Goal: Navigation & Orientation: Find specific page/section

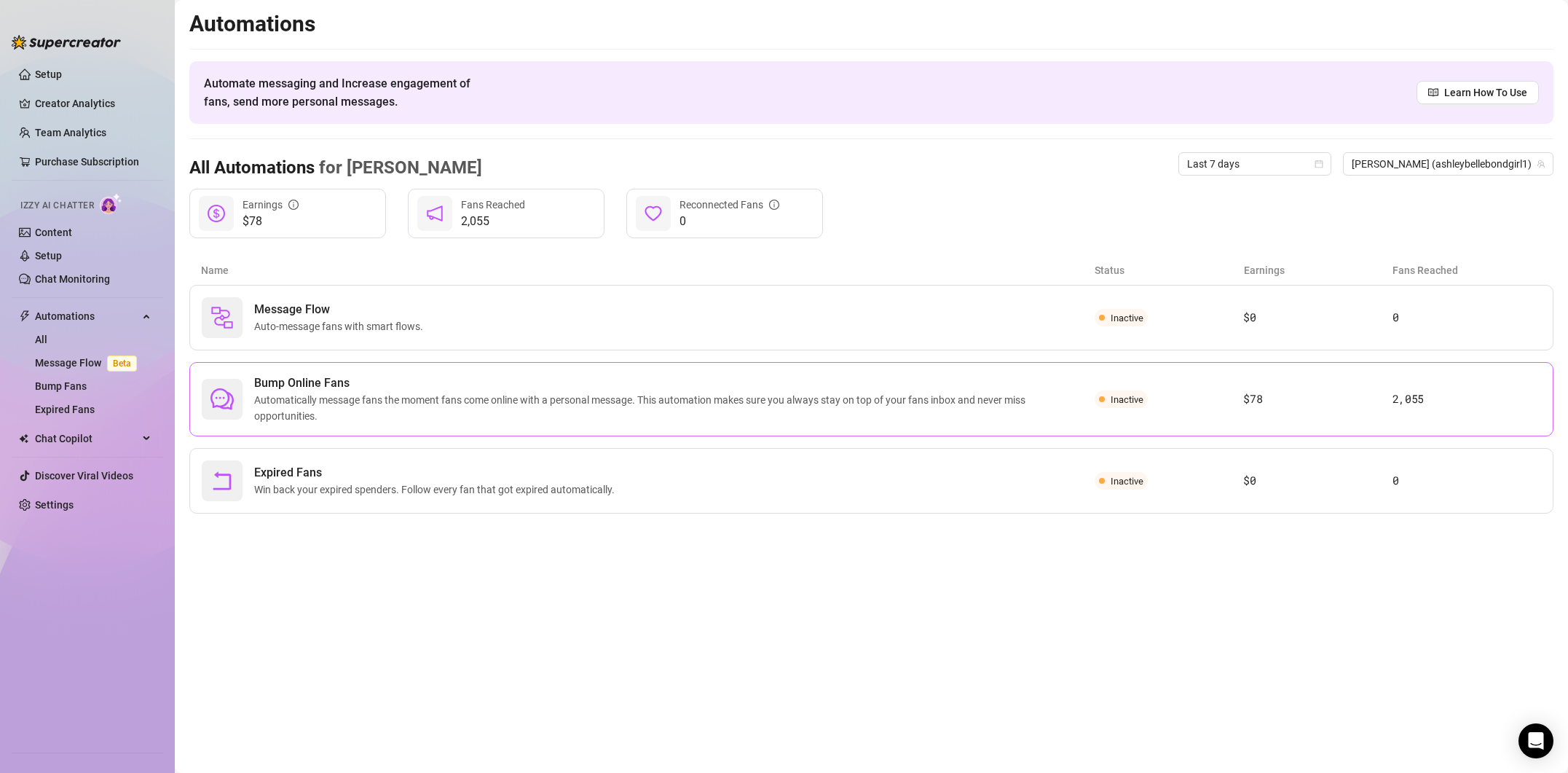
click at [1181, 412] on div "Bump Online Fans Automatically message fans the moment fans come online with a …" at bounding box center [872, 398] width 1364 height 74
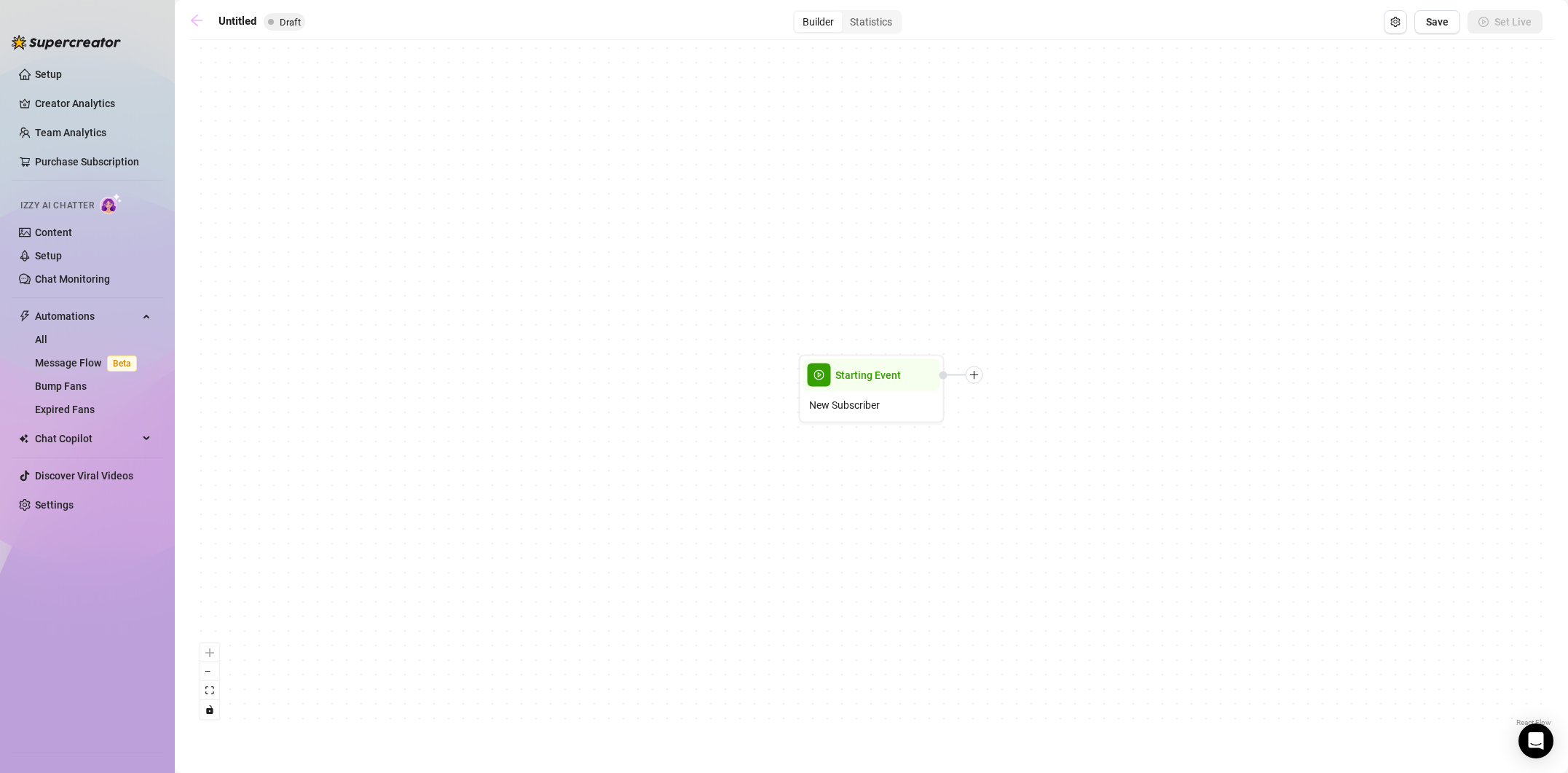
click at [206, 13] on link at bounding box center [201, 21] width 22 height 17
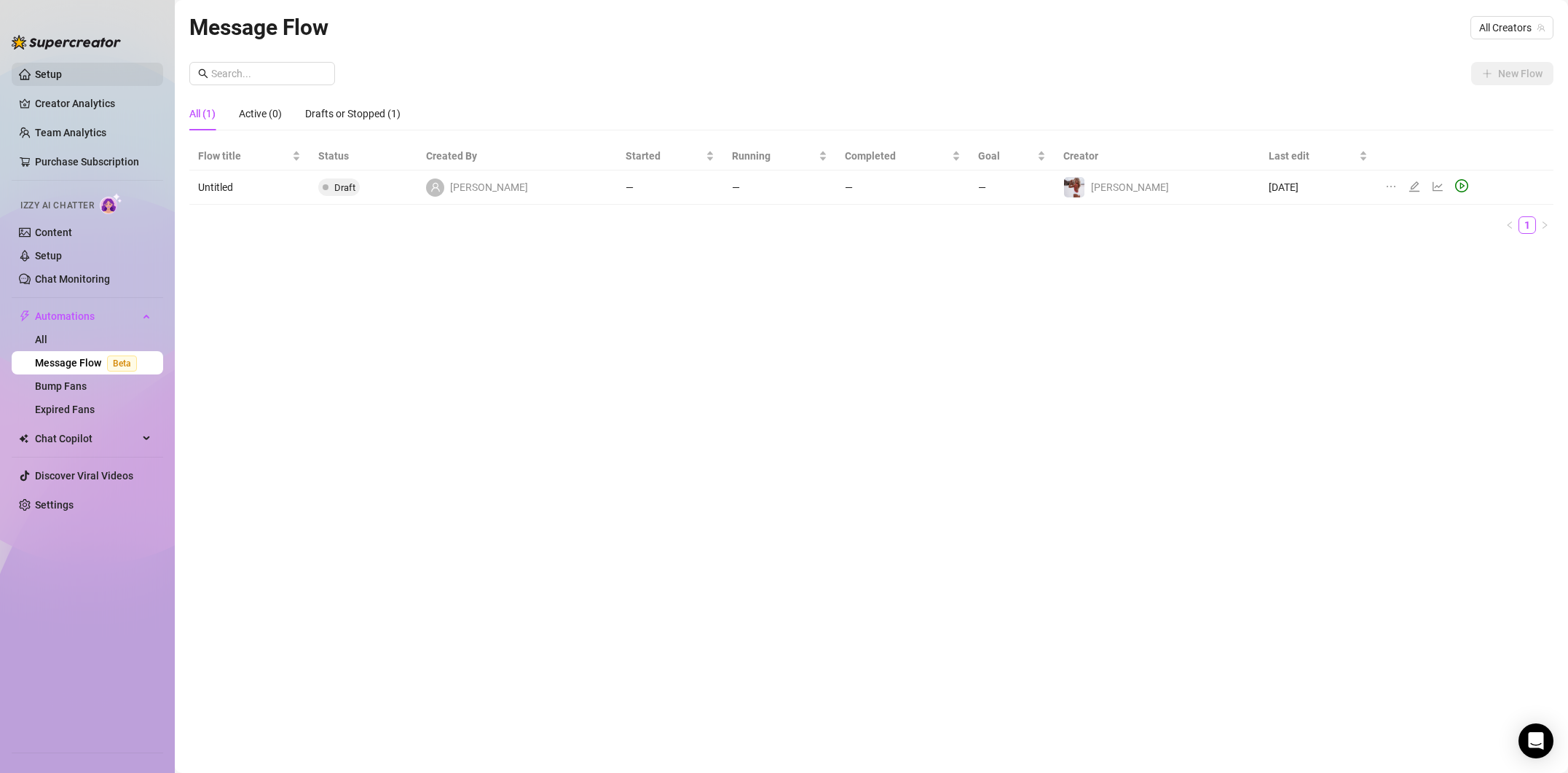
click at [62, 74] on link "Setup" at bounding box center [48, 74] width 27 height 12
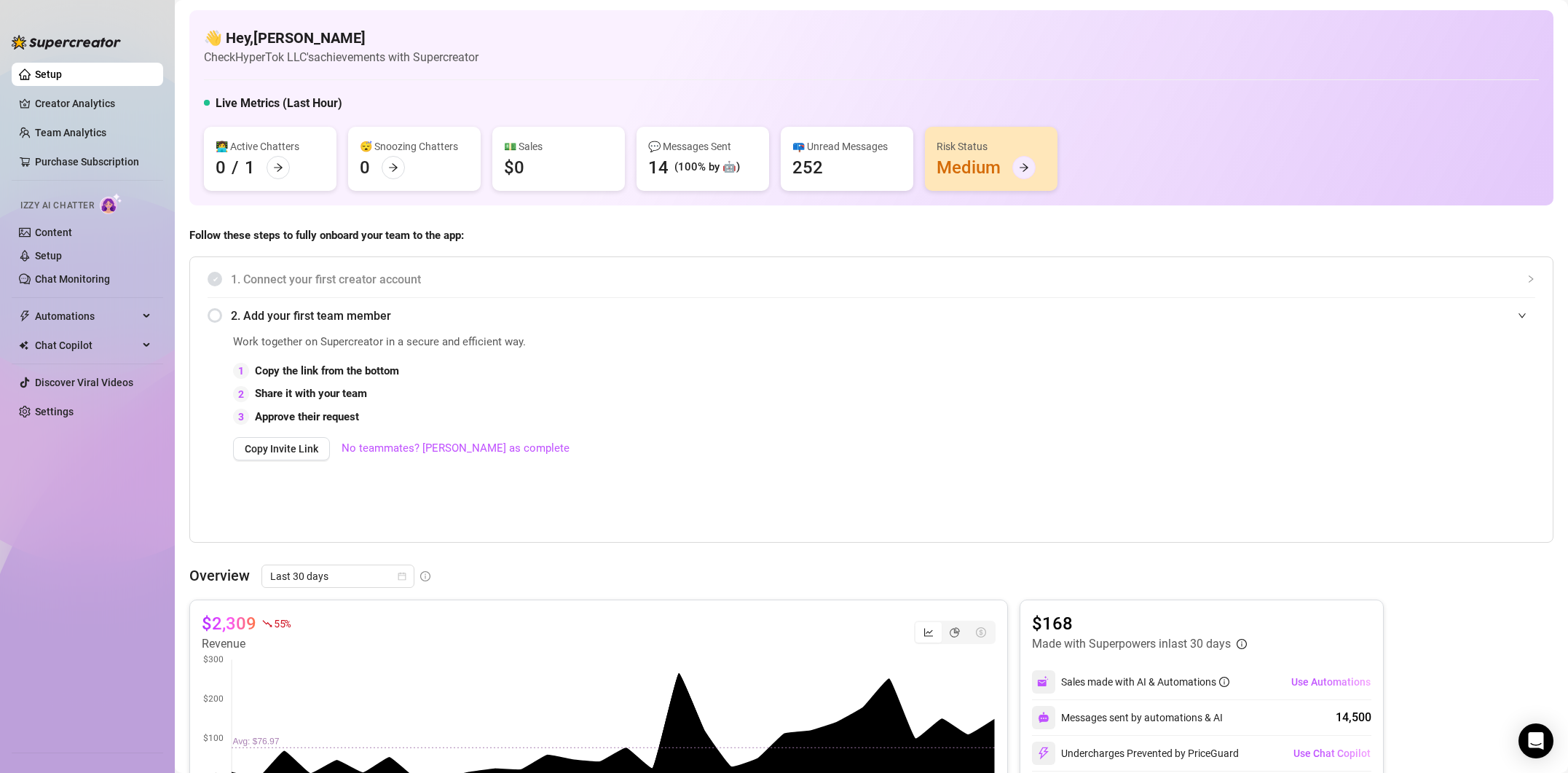
click at [1025, 172] on div at bounding box center [1024, 168] width 24 height 24
click at [67, 108] on link "Creator Analytics" at bounding box center [93, 104] width 117 height 24
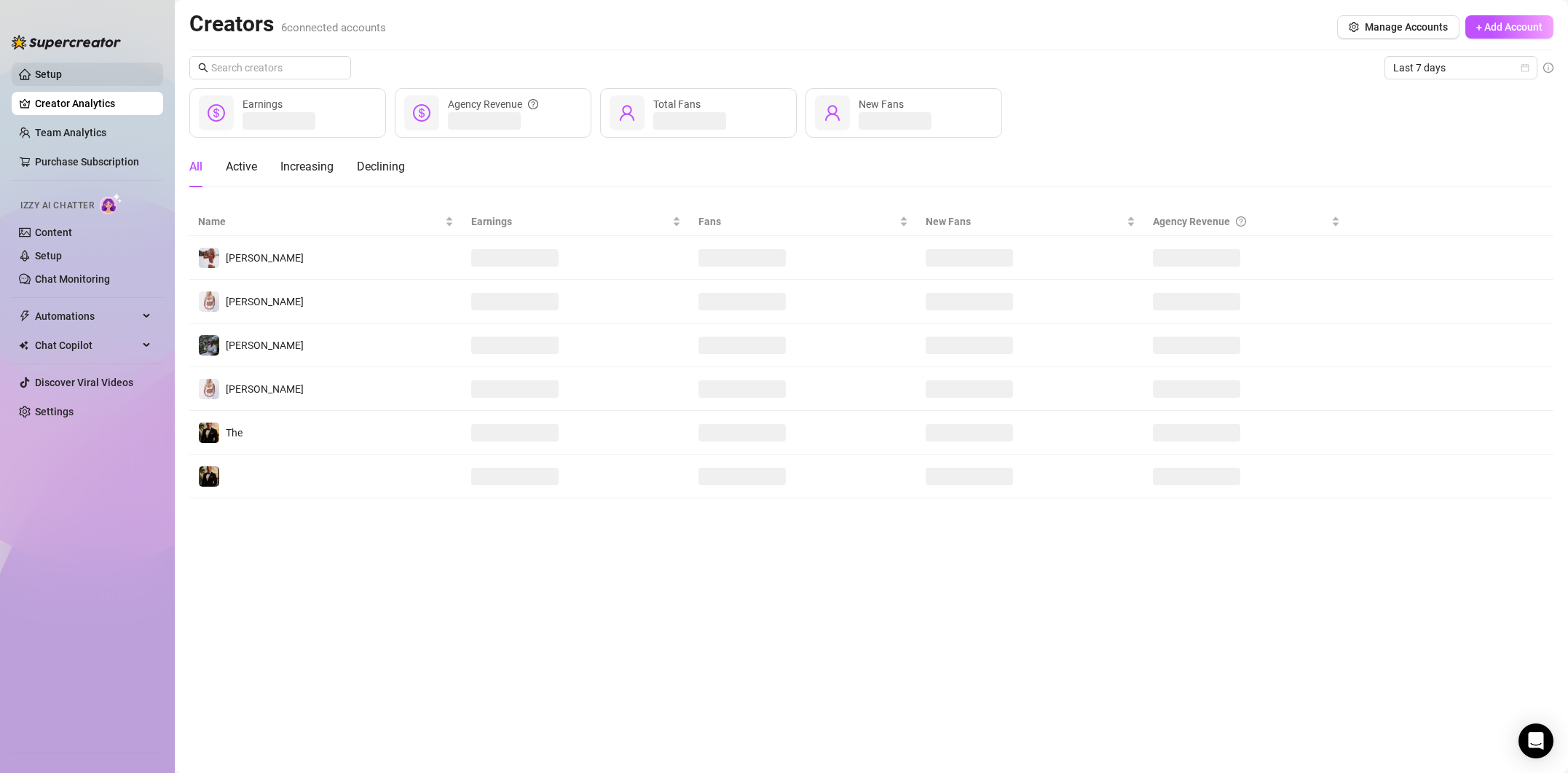
click at [62, 80] on link "Setup" at bounding box center [48, 74] width 27 height 12
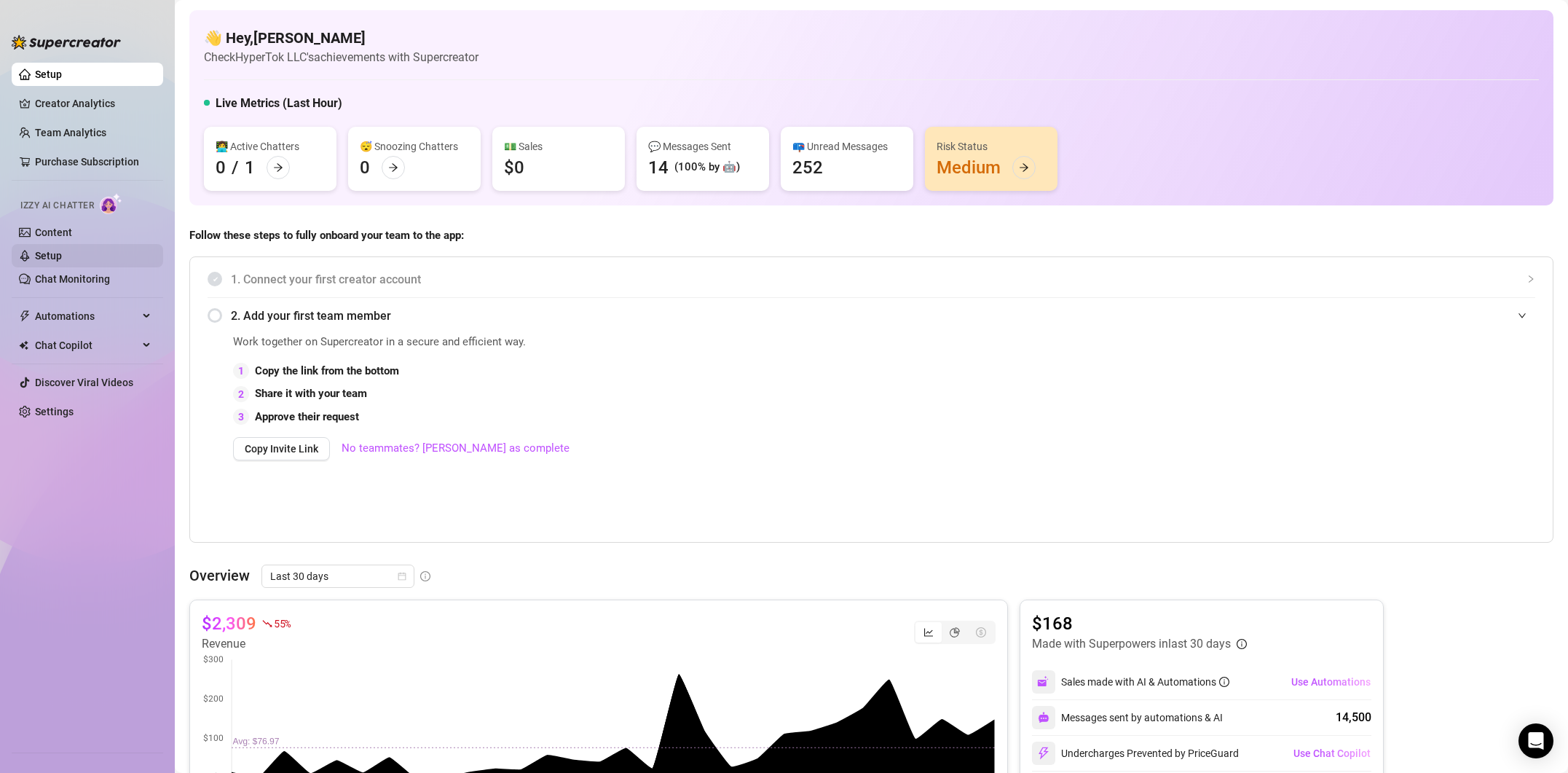
click at [62, 250] on link "Setup" at bounding box center [48, 255] width 27 height 12
